Goal: Navigation & Orientation: Find specific page/section

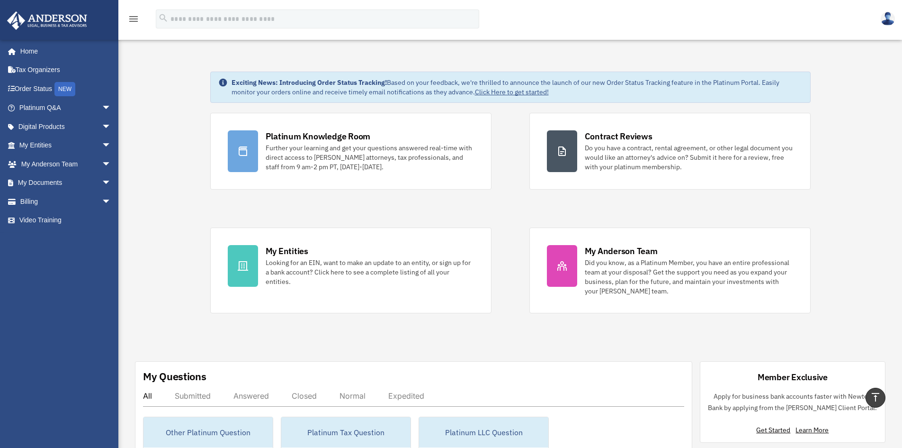
scroll to position [189, 0]
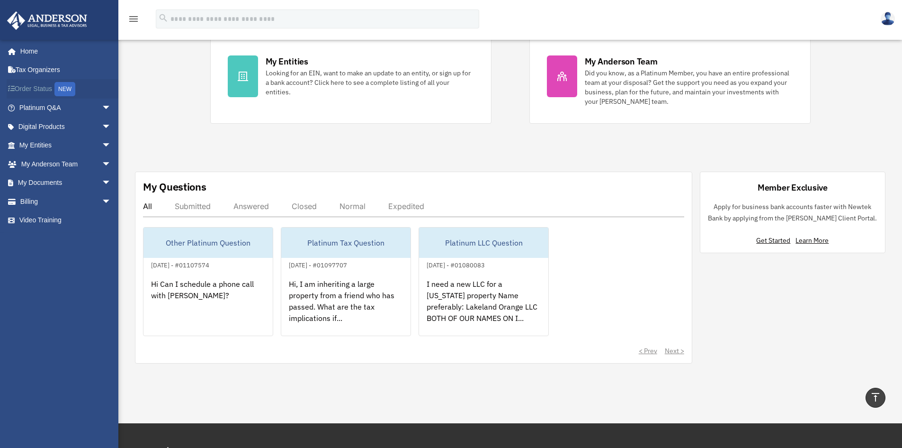
click at [17, 88] on link "Order Status NEW" at bounding box center [66, 88] width 119 height 19
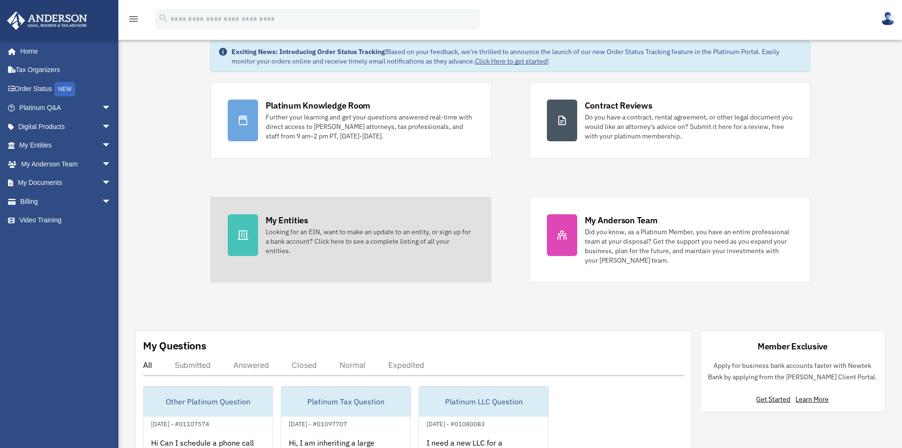
scroll to position [47, 0]
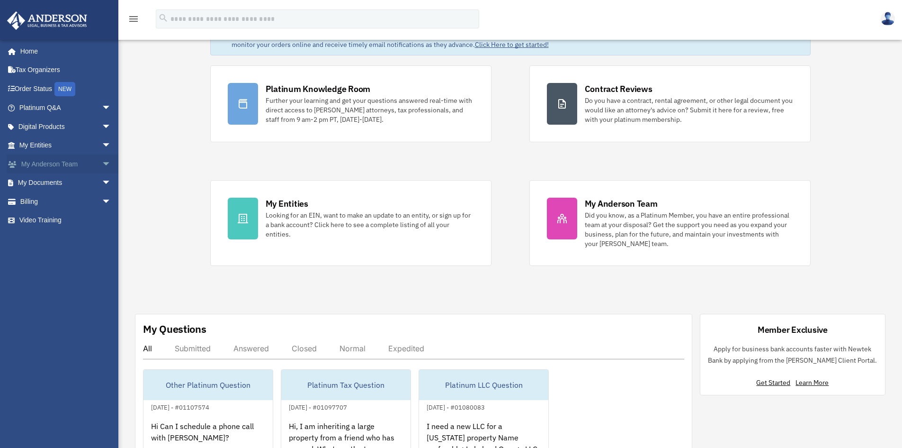
click at [48, 169] on link "My Anderson Team arrow_drop_down" at bounding box center [66, 163] width 119 height 19
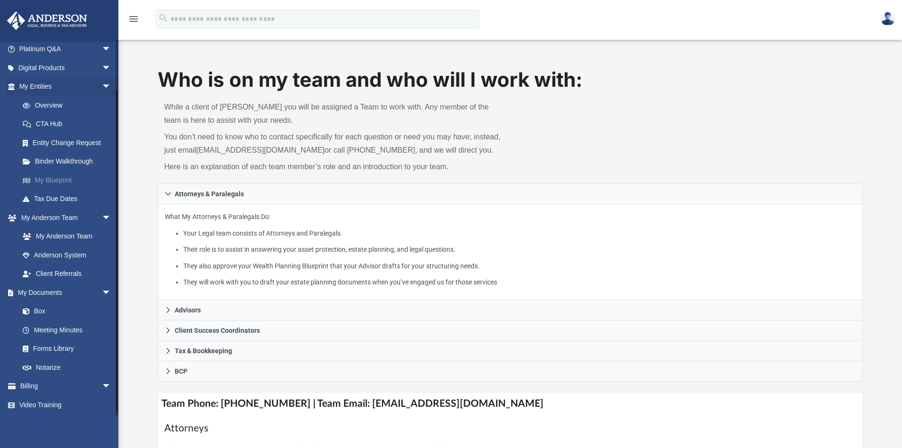
scroll to position [59, 0]
click at [56, 105] on link "Overview" at bounding box center [69, 104] width 112 height 19
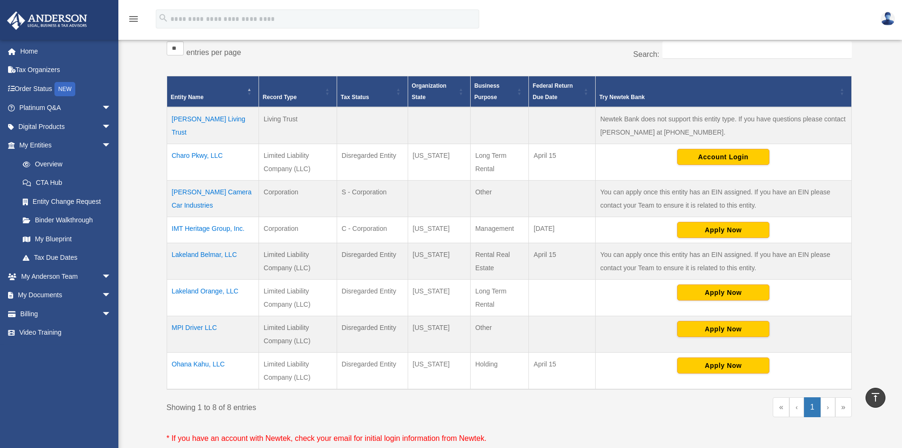
scroll to position [47, 0]
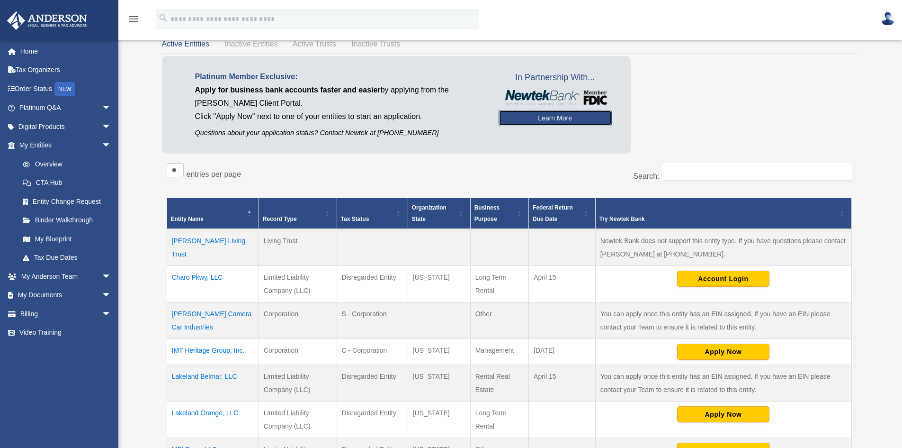
click at [526, 115] on link "Learn More" at bounding box center [555, 118] width 113 height 16
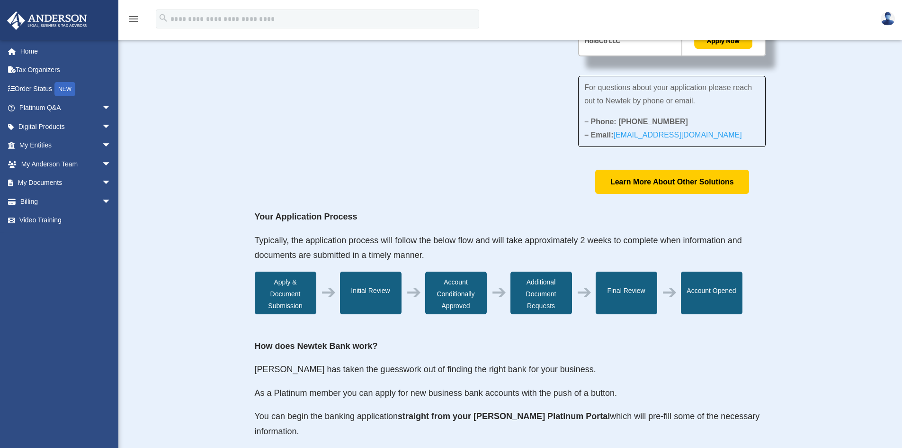
scroll to position [284, 0]
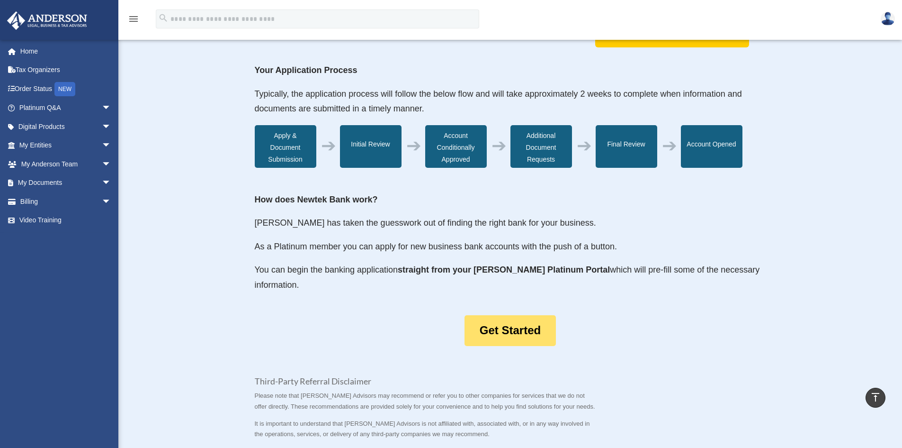
click at [531, 335] on link "Get Started" at bounding box center [510, 330] width 91 height 31
